Goal: Find specific page/section: Find specific page/section

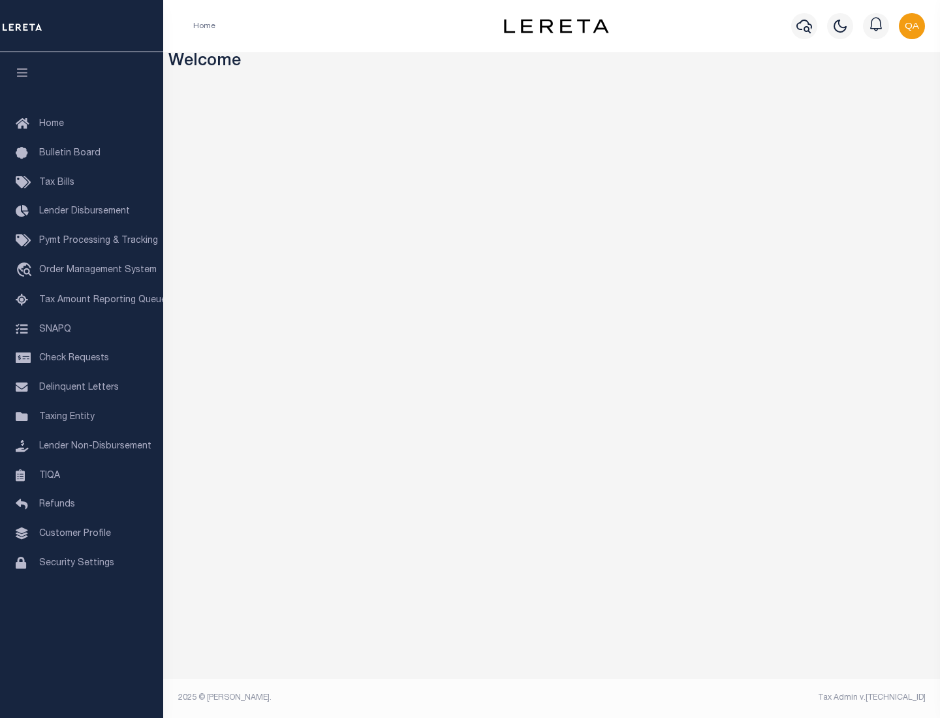
click at [82, 300] on span "Tax Amount Reporting Queue" at bounding box center [102, 300] width 127 height 9
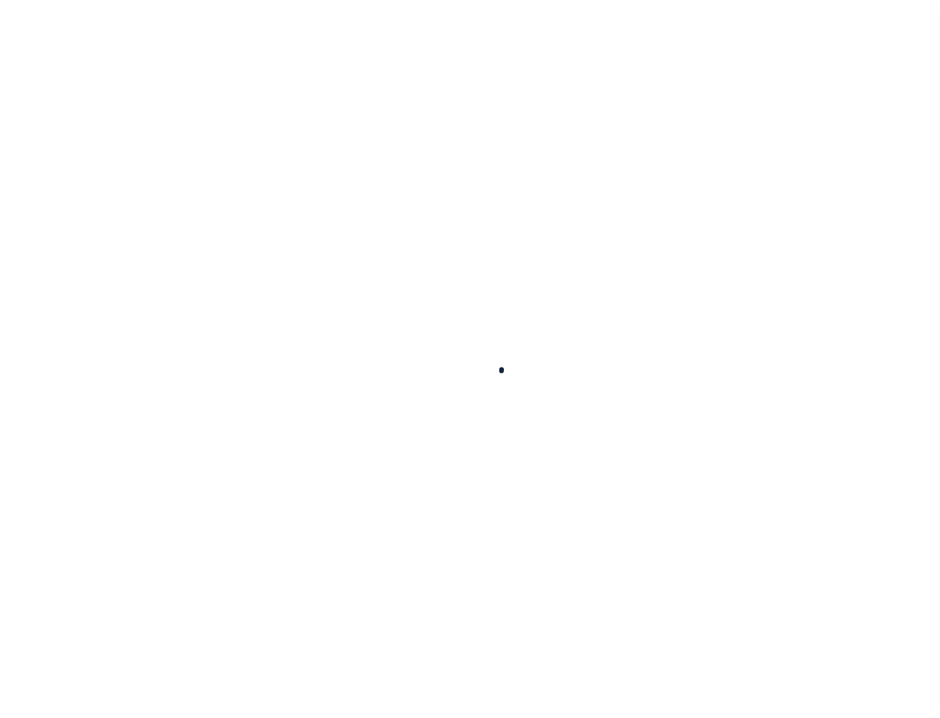
select select "100"
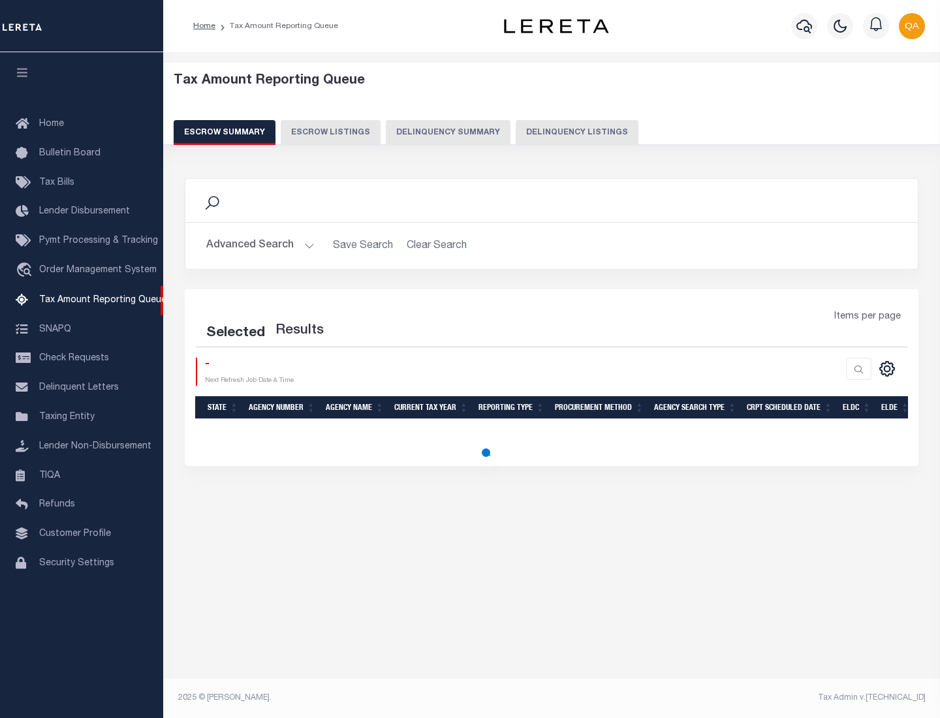
select select "100"
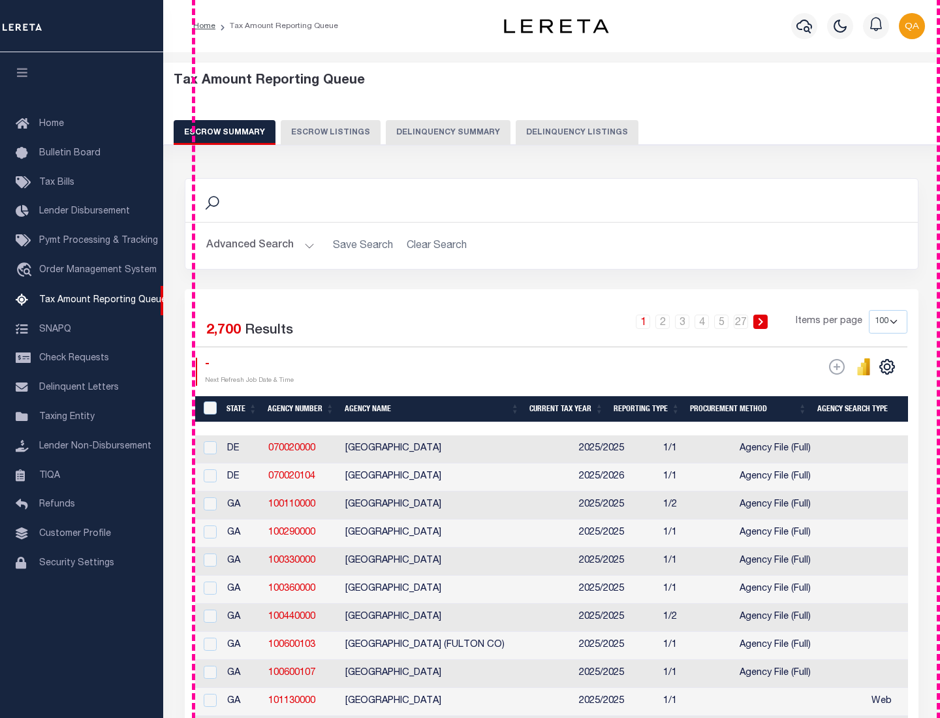
scroll to position [1479, 0]
